Goal: Download file/media

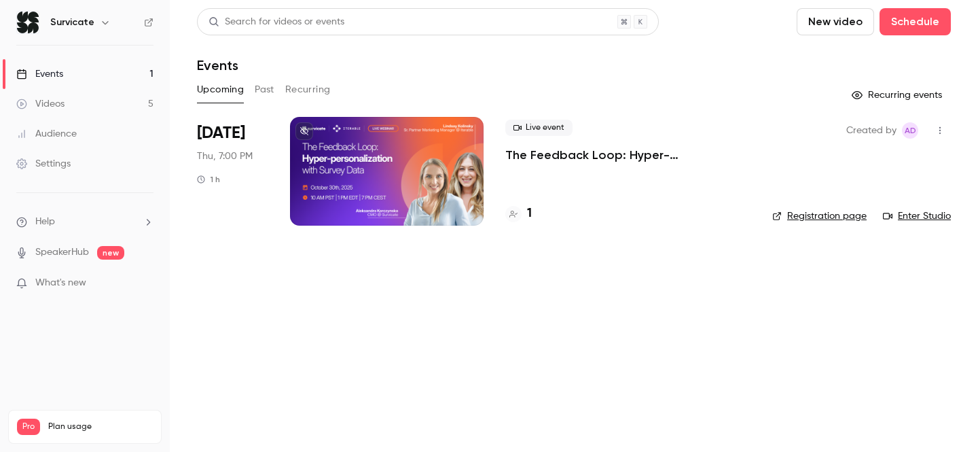
click at [259, 86] on button "Past" at bounding box center [265, 90] width 20 height 22
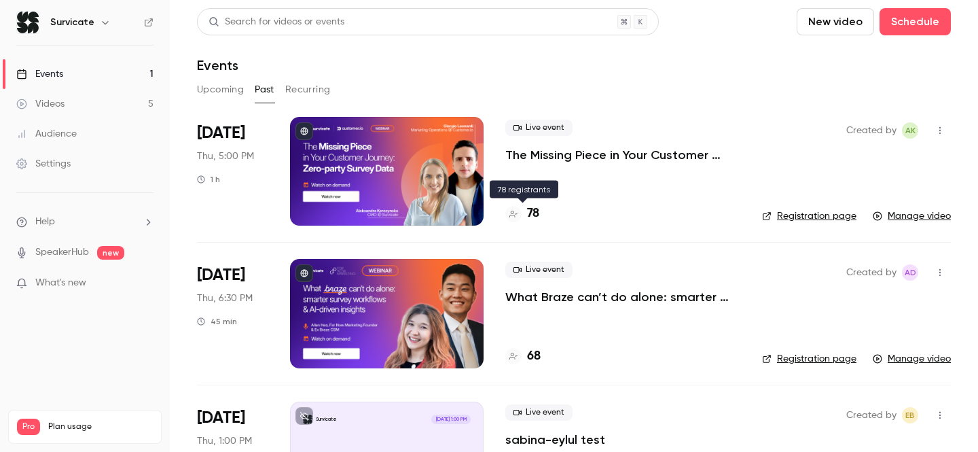
click at [531, 210] on h4 "78" at bounding box center [533, 213] width 12 height 18
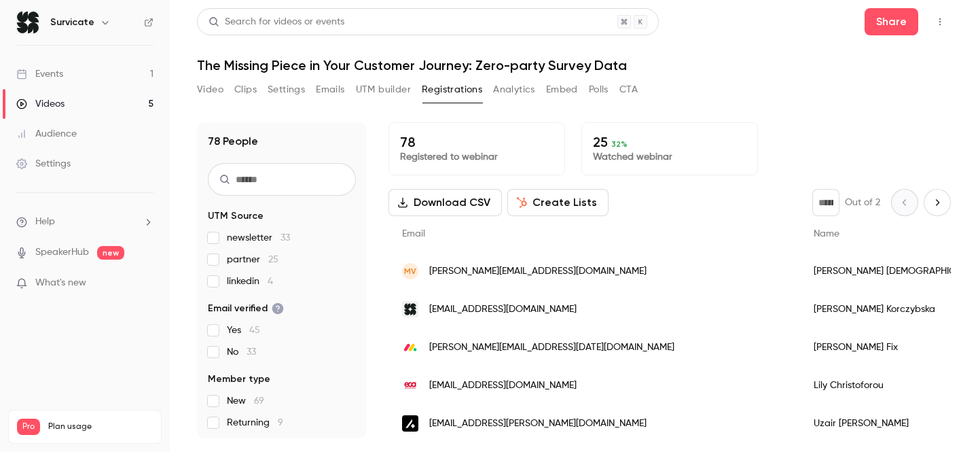
click at [463, 200] on button "Download CSV" at bounding box center [444, 202] width 113 height 27
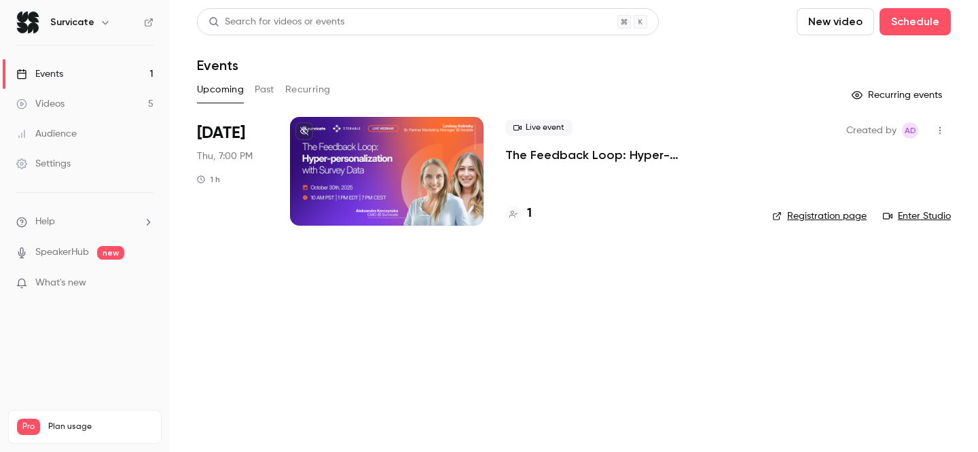
click at [549, 161] on p "The Feedback Loop: Hyper-personalization with Survey Data" at bounding box center [627, 155] width 245 height 16
